Goal: Task Accomplishment & Management: Manage account settings

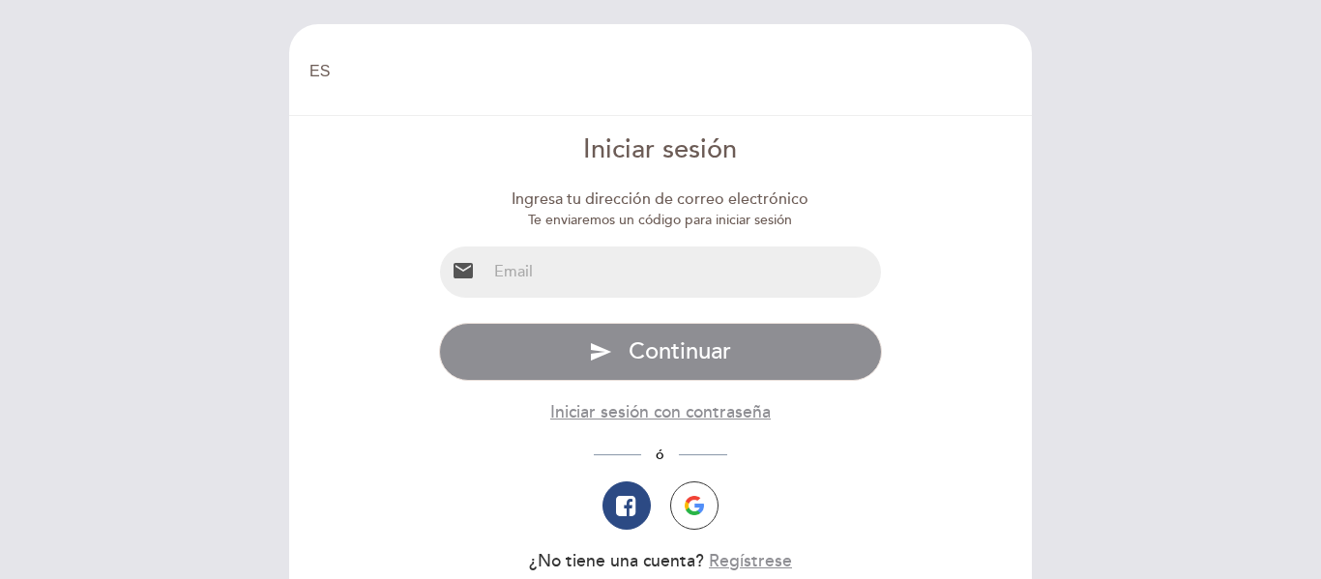
select select "es"
click at [608, 269] on input "email" at bounding box center [685, 272] width 396 height 51
type input "[EMAIL_ADDRESS][DOMAIN_NAME]"
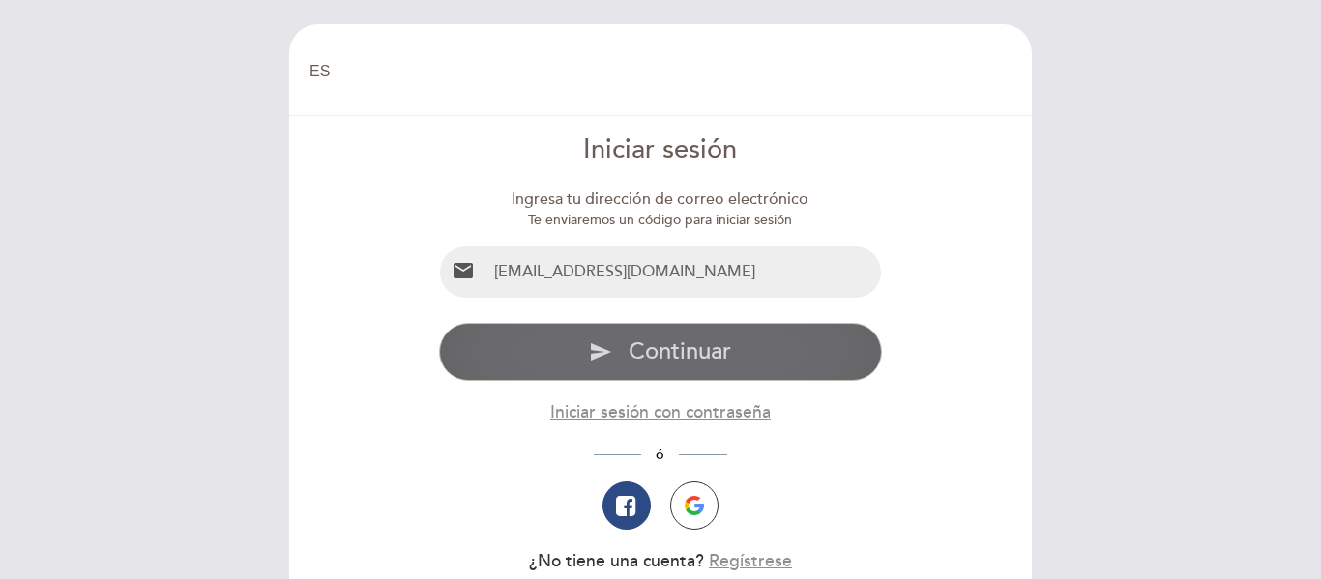
click at [674, 337] on button "send Continuar" at bounding box center [661, 352] width 444 height 58
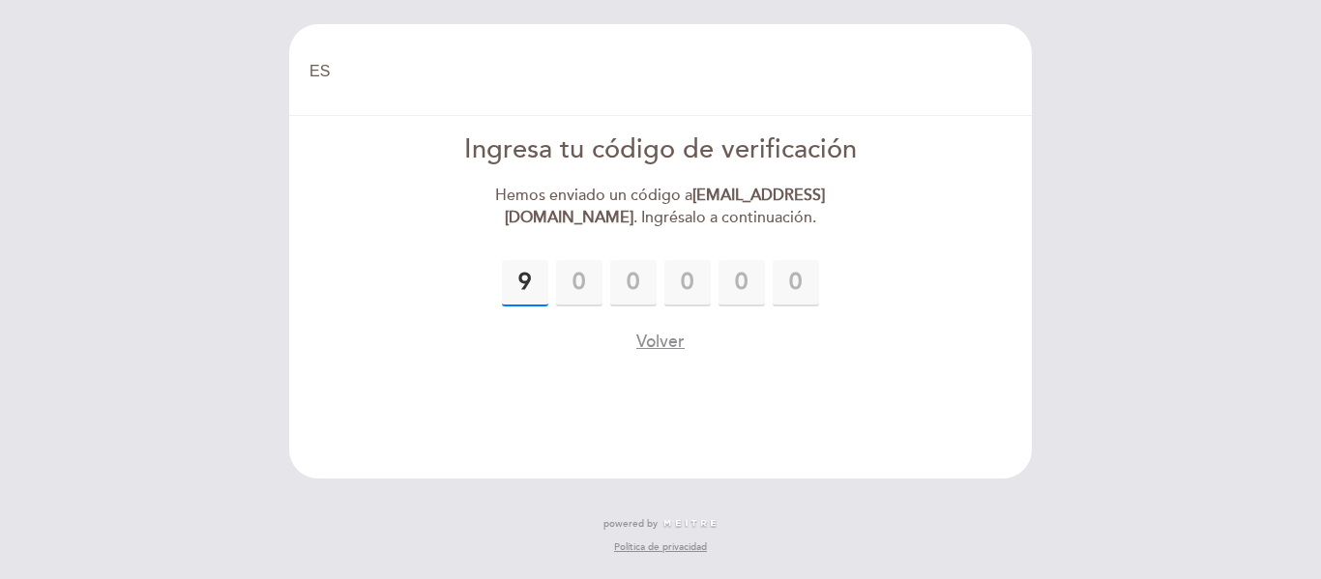
type input "9"
type input "4"
type input "9"
type input "6"
type input "4"
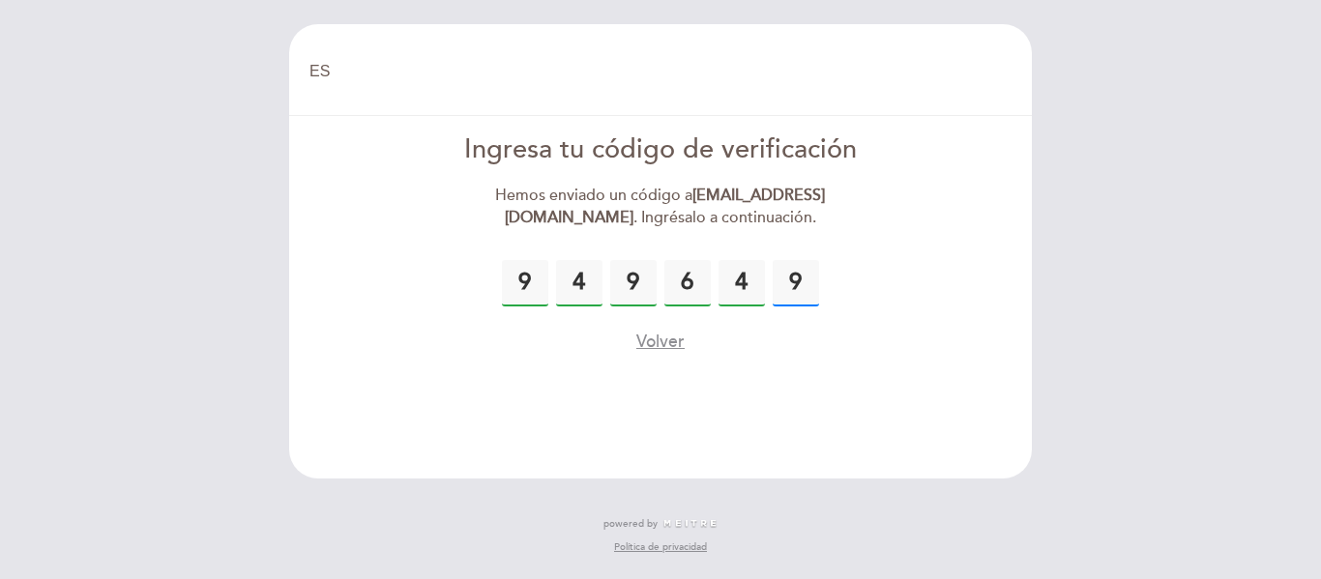
type input "9"
click at [880, 273] on div "9 4 9 6 4 9" at bounding box center [661, 283] width 444 height 46
